Goal: Navigation & Orientation: Find specific page/section

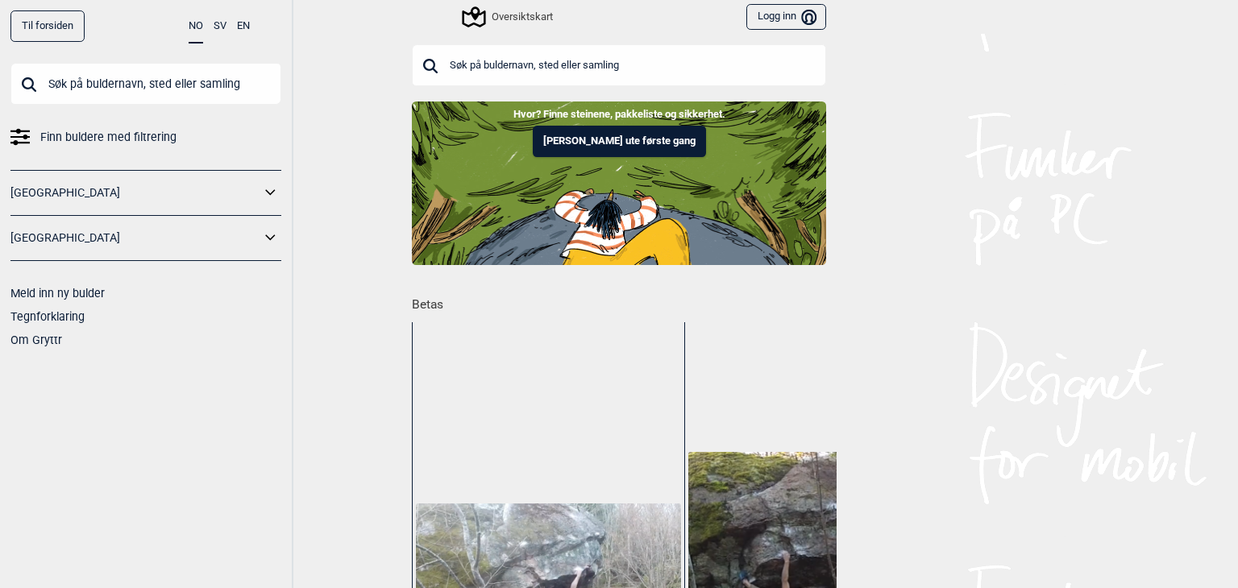
click at [504, 17] on div "Oversiktskart" at bounding box center [508, 16] width 89 height 19
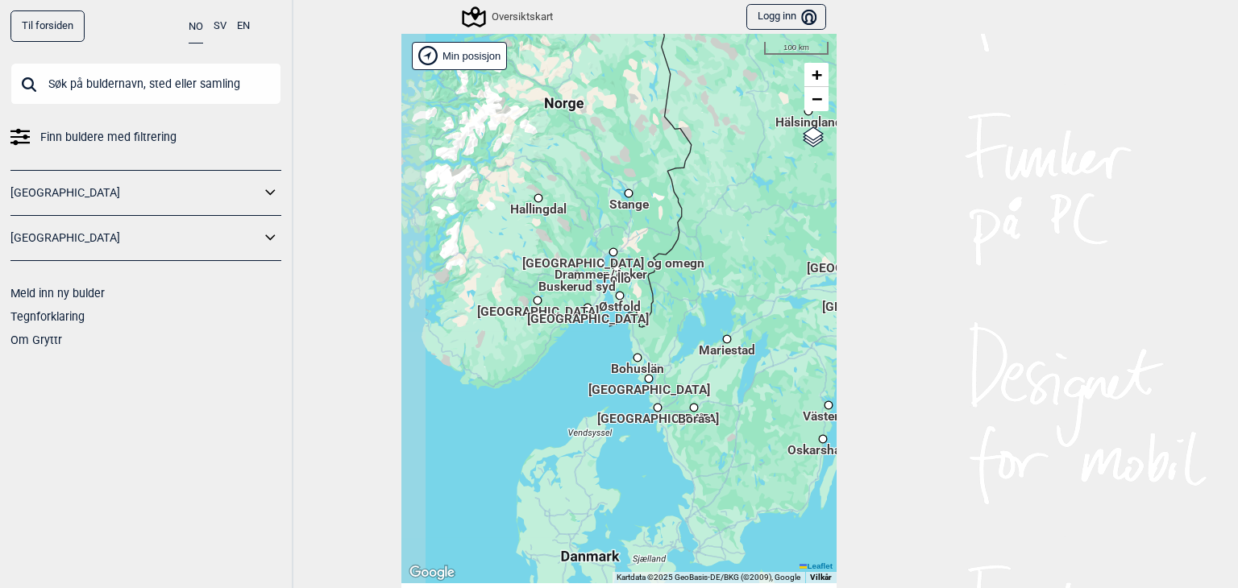
drag, startPoint x: 687, startPoint y: 240, endPoint x: 732, endPoint y: 210, distance: 54.8
click at [732, 210] on div "Hallingdal Stange [GEOGRAPHIC_DATA] syd [GEOGRAPHIC_DATA] og omegn [GEOGRAPHIC_…" at bounding box center [618, 309] width 435 height 550
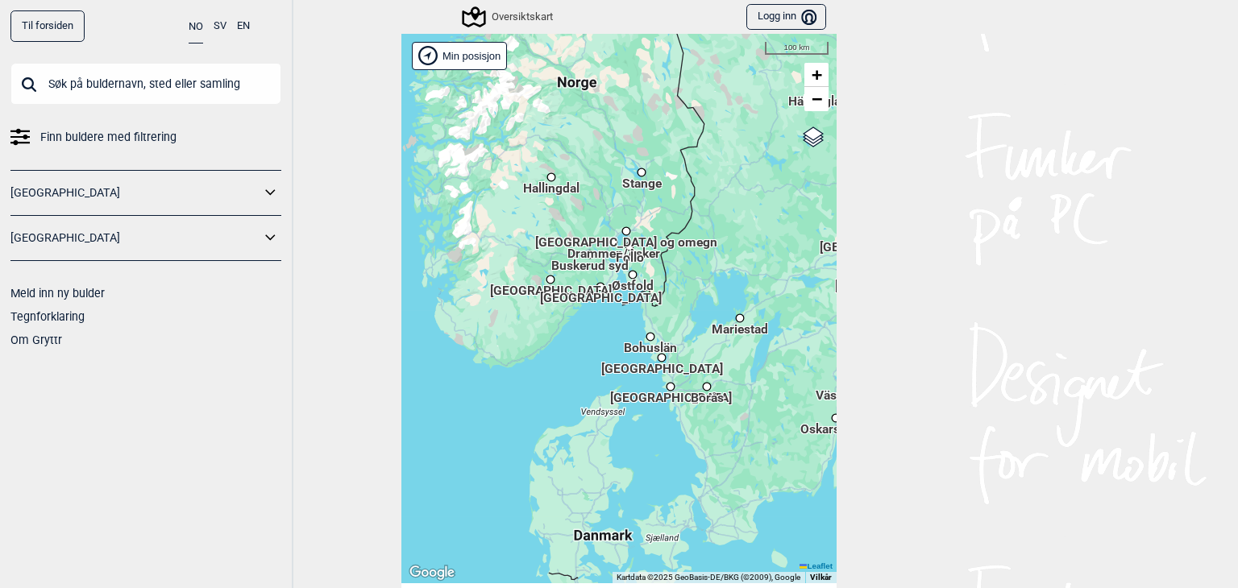
click at [546, 176] on div "Hallingdal" at bounding box center [551, 177] width 10 height 10
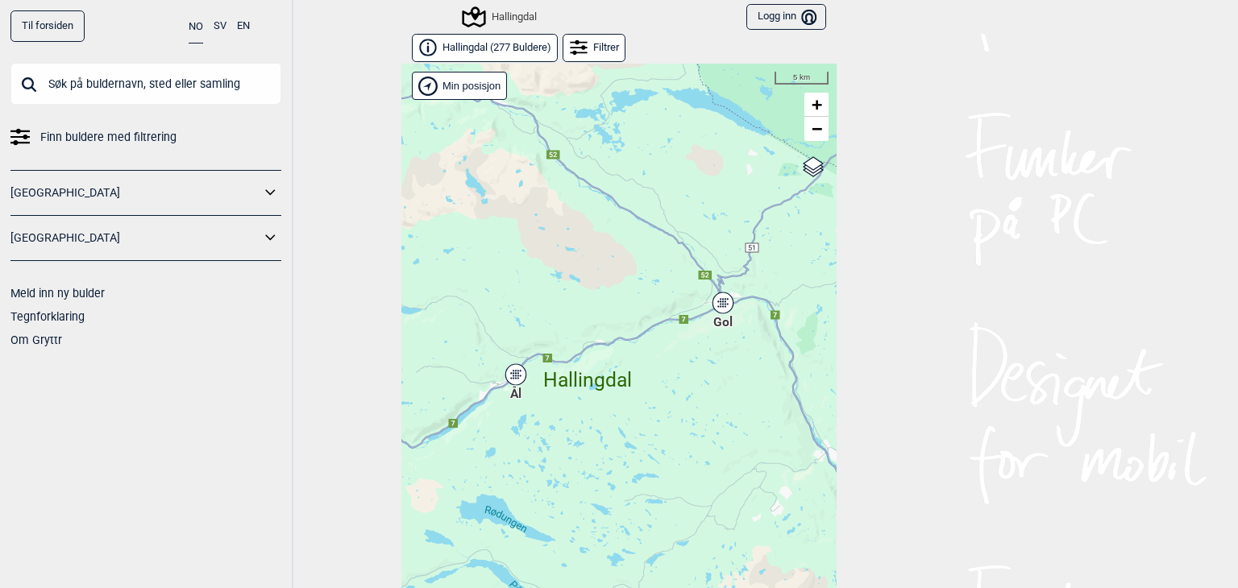
scroll to position [24, 0]
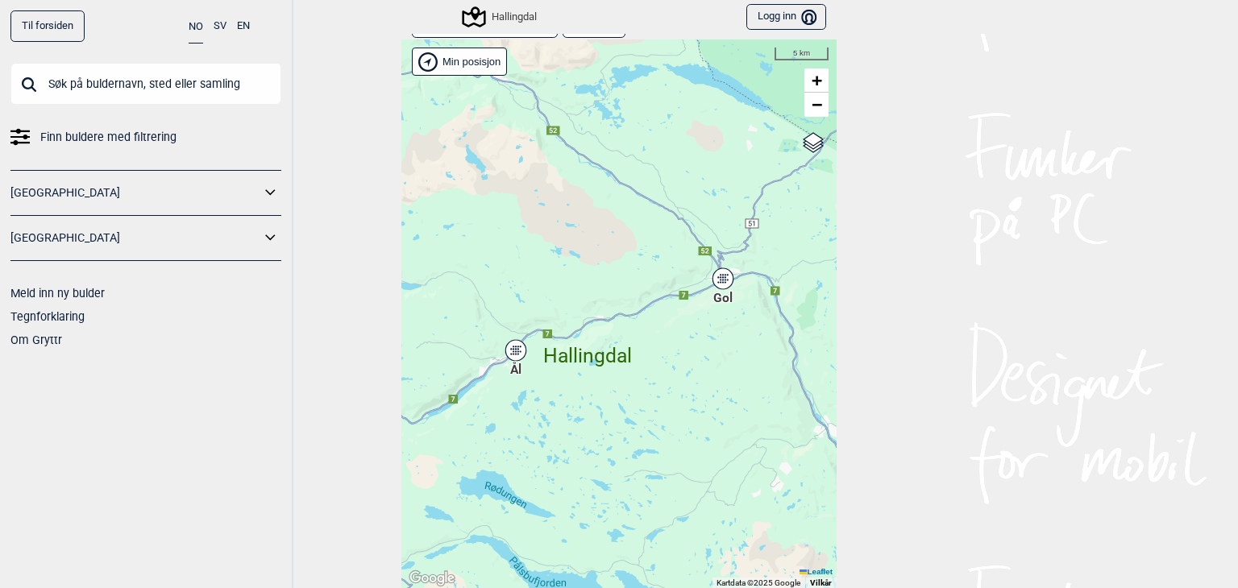
click at [512, 355] on div "Ål" at bounding box center [516, 351] width 10 height 10
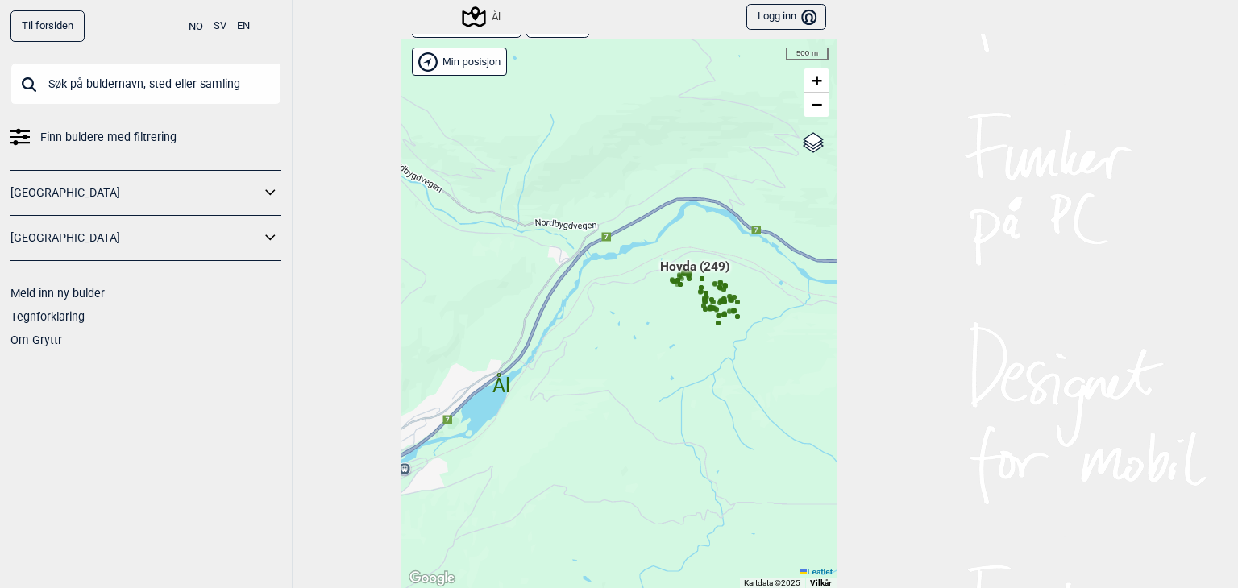
click at [699, 301] on div at bounding box center [703, 305] width 8 height 8
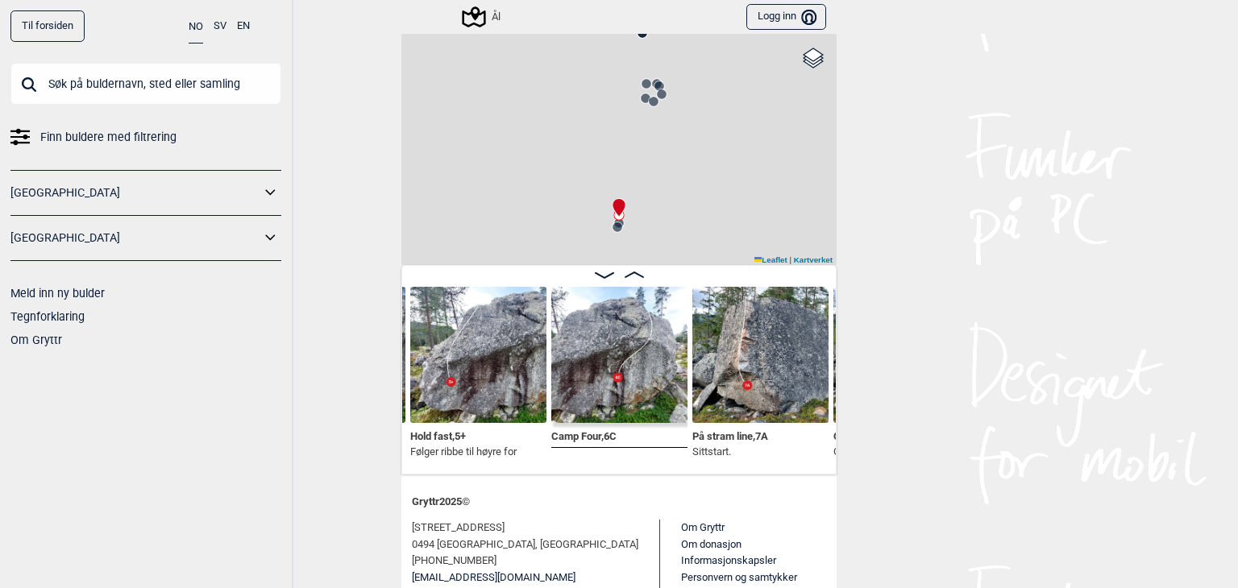
scroll to position [129, 0]
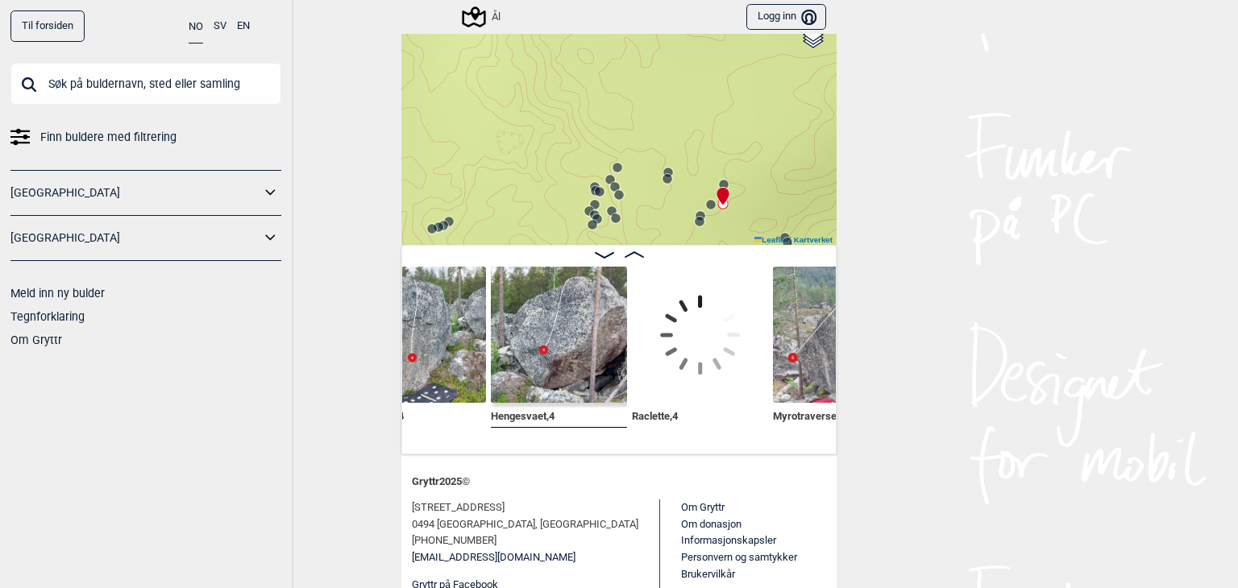
scroll to position [0, 29186]
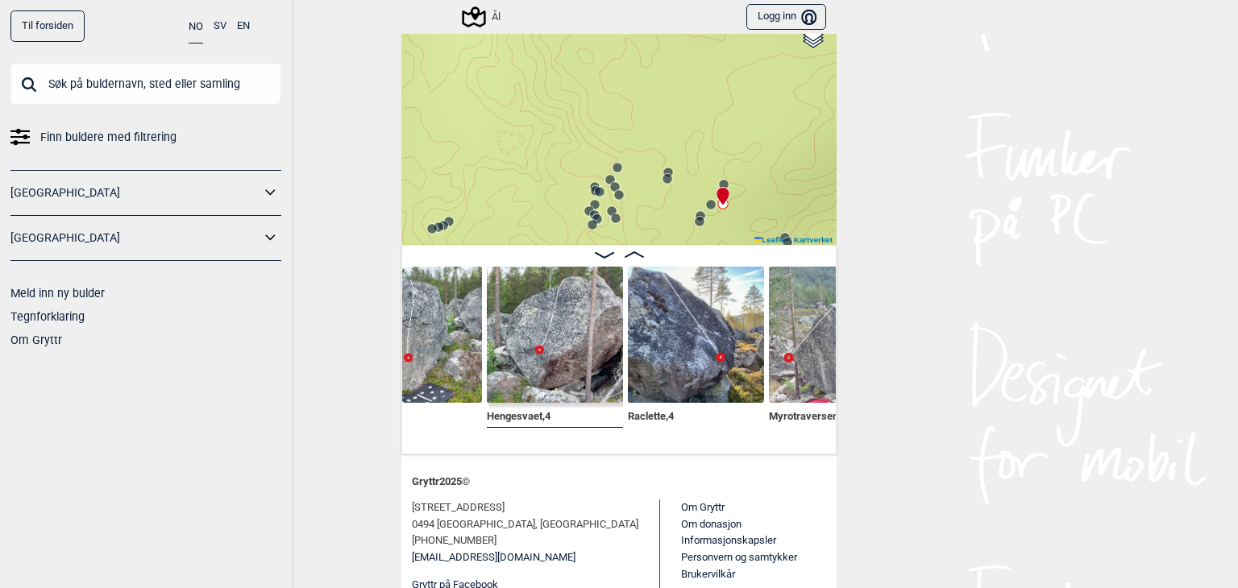
click at [476, 20] on icon at bounding box center [473, 17] width 31 height 31
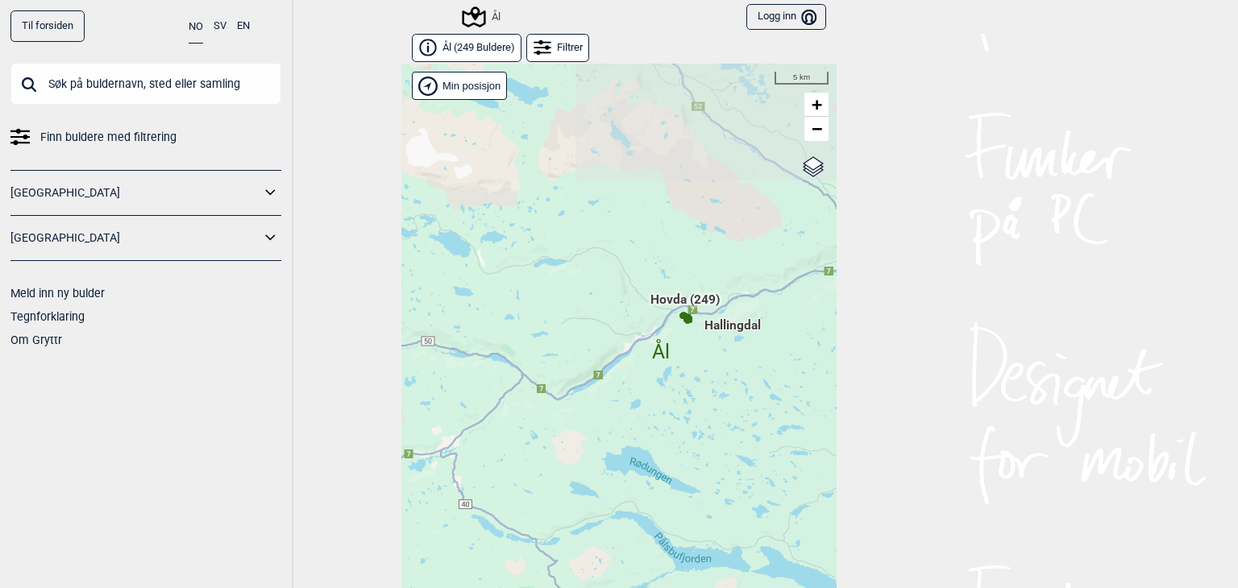
click at [464, 20] on icon at bounding box center [473, 17] width 31 height 31
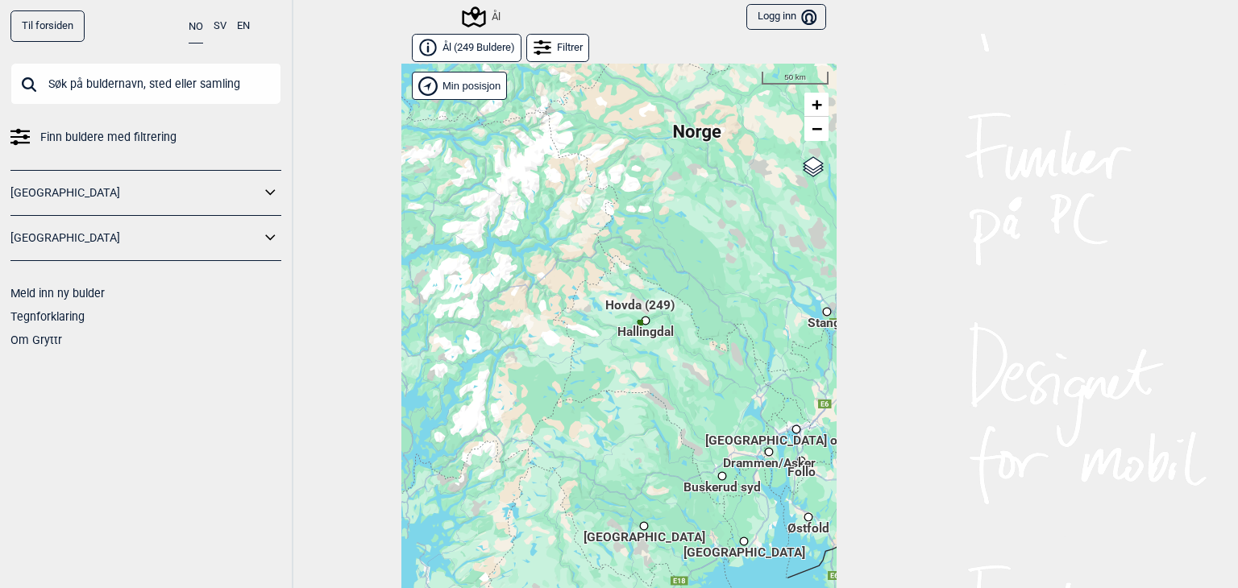
scroll to position [24, 0]
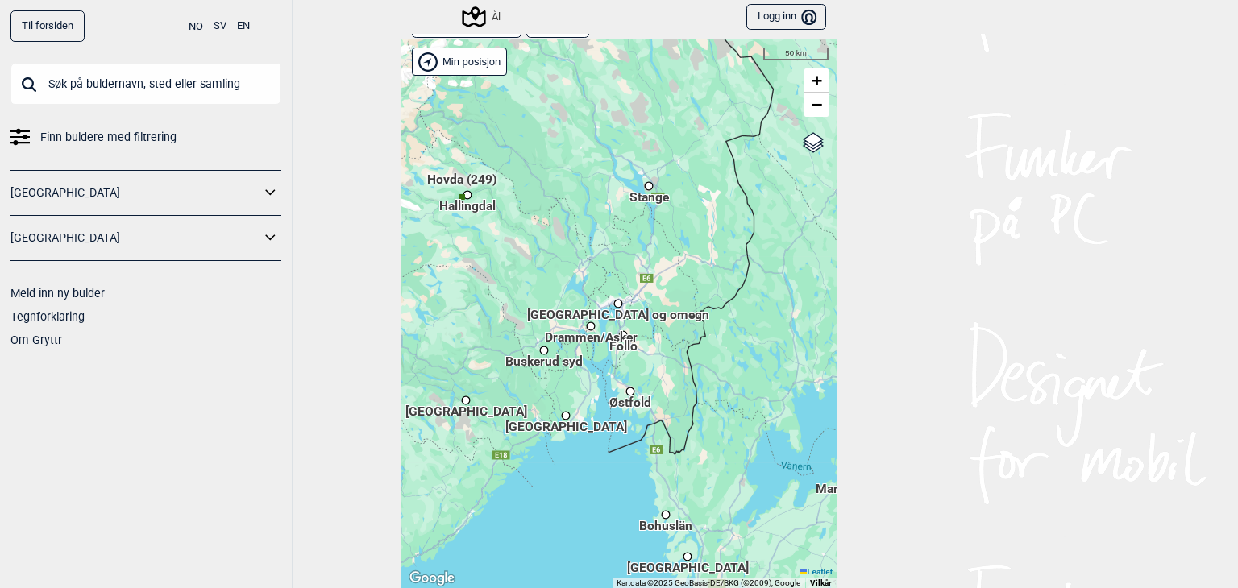
drag, startPoint x: 695, startPoint y: 397, endPoint x: 558, endPoint y: 355, distance: 142.5
click at [529, 313] on div at bounding box center [618, 314] width 435 height 550
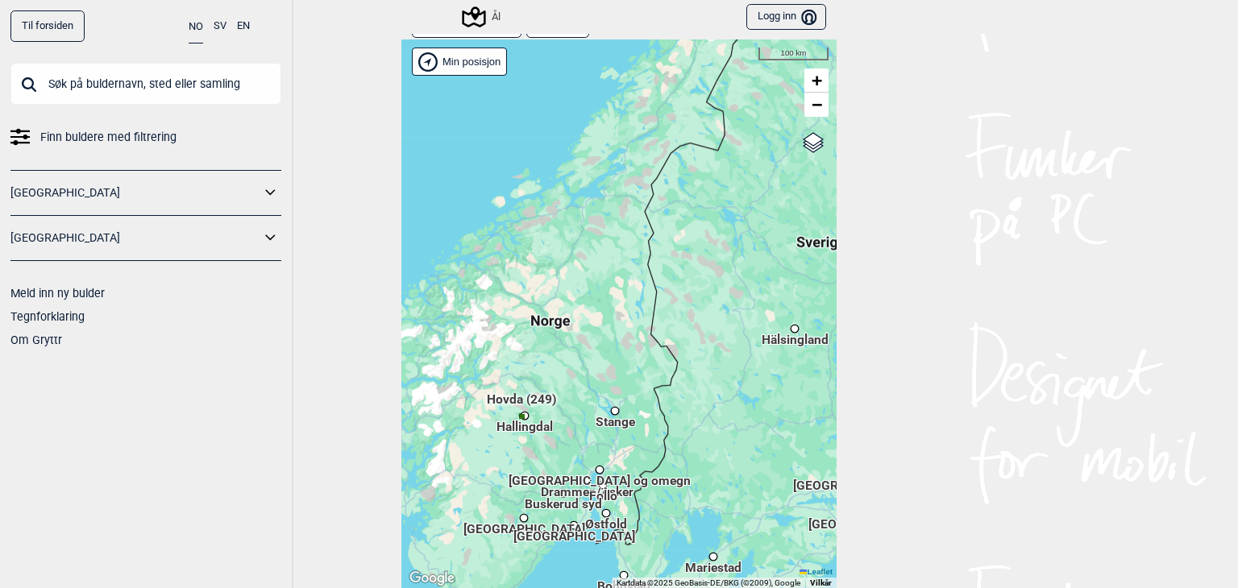
drag, startPoint x: 574, startPoint y: 277, endPoint x: 550, endPoint y: 435, distance: 159.8
click at [550, 435] on div at bounding box center [618, 314] width 435 height 550
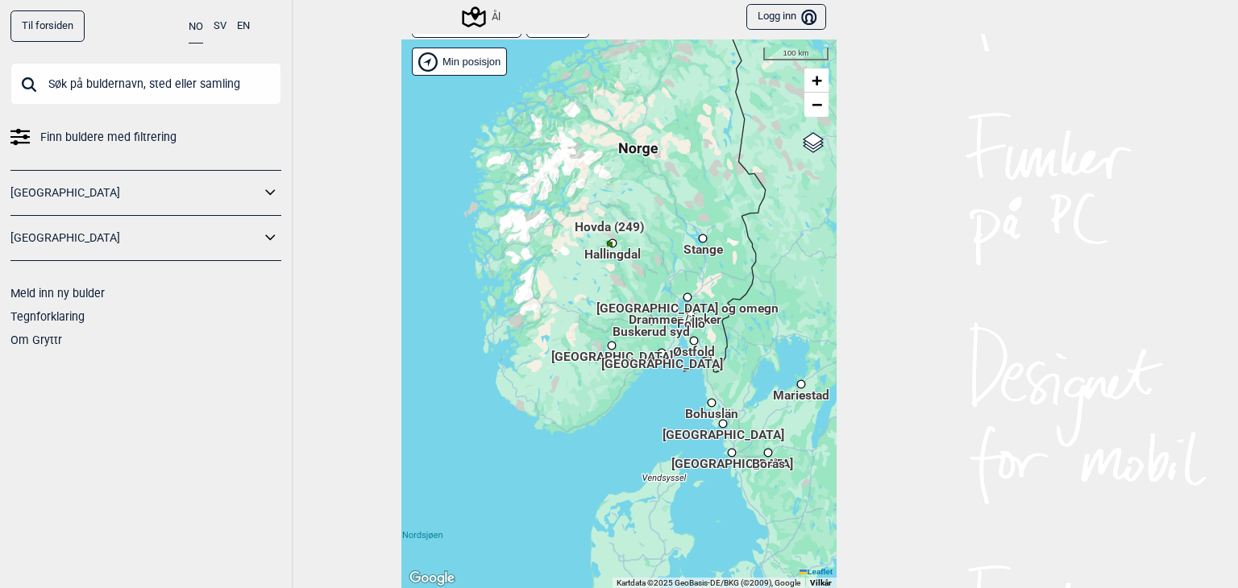
drag, startPoint x: 780, startPoint y: 301, endPoint x: 812, endPoint y: 301, distance: 32.2
click at [812, 301] on div at bounding box center [618, 314] width 435 height 550
